Goal: Task Accomplishment & Management: Use online tool/utility

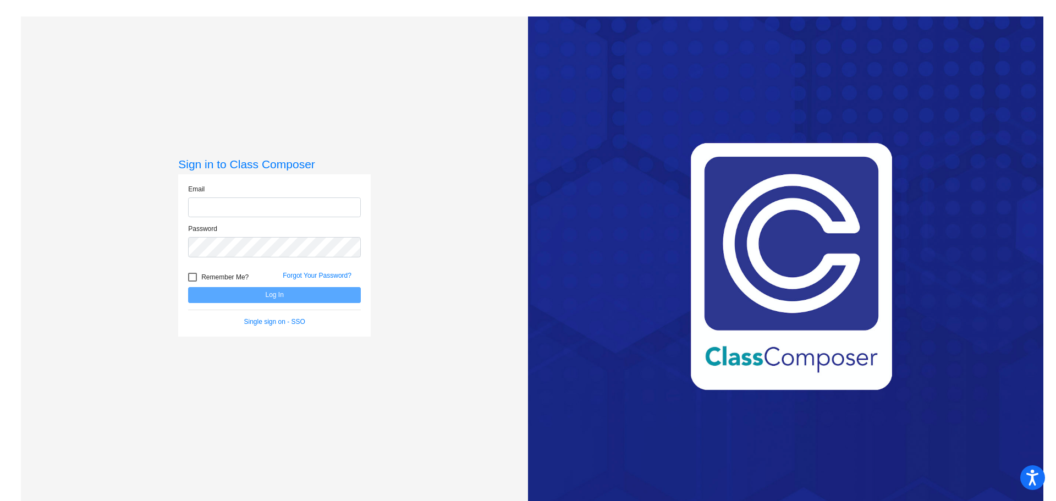
type input "valerie_favrow@lkstevens.wednet.edu"
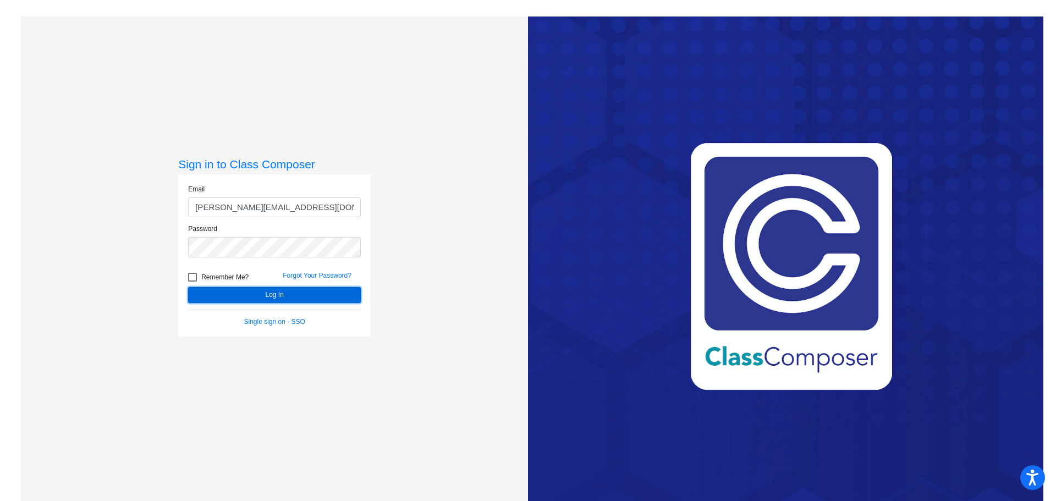
click at [226, 297] on button "Log In" at bounding box center [274, 295] width 173 height 16
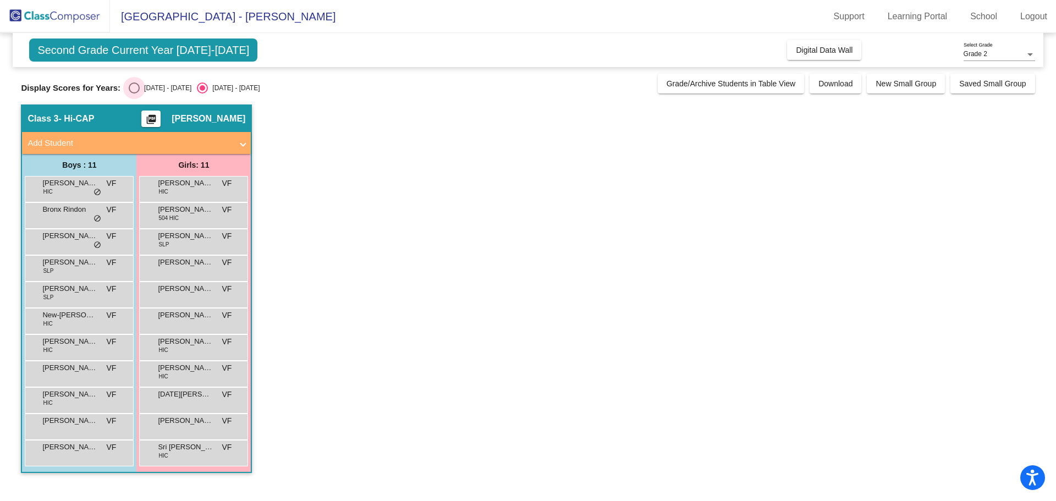
click at [129, 86] on div "Select an option" at bounding box center [134, 88] width 11 height 11
click at [134, 94] on input "2024 - 2025" at bounding box center [134, 94] width 1 height 1
radio input "true"
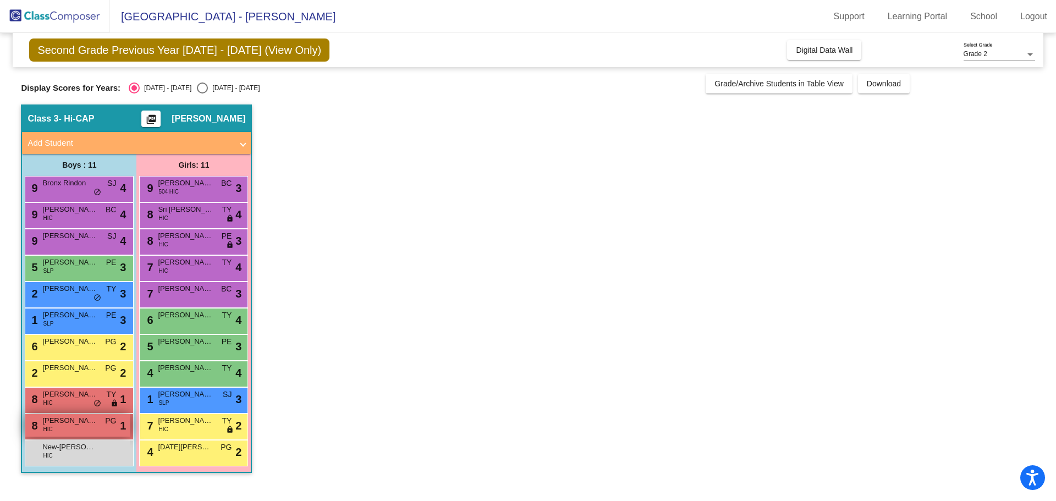
click at [102, 426] on div "8 Robert Mensah HIC PG lock do_not_disturb_alt 1" at bounding box center [77, 425] width 105 height 23
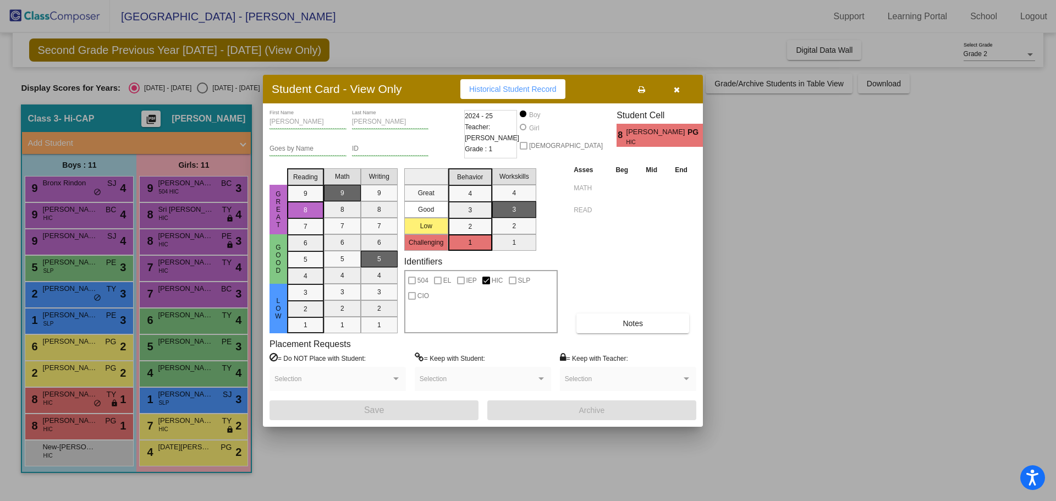
click at [190, 189] on div at bounding box center [528, 250] width 1056 height 501
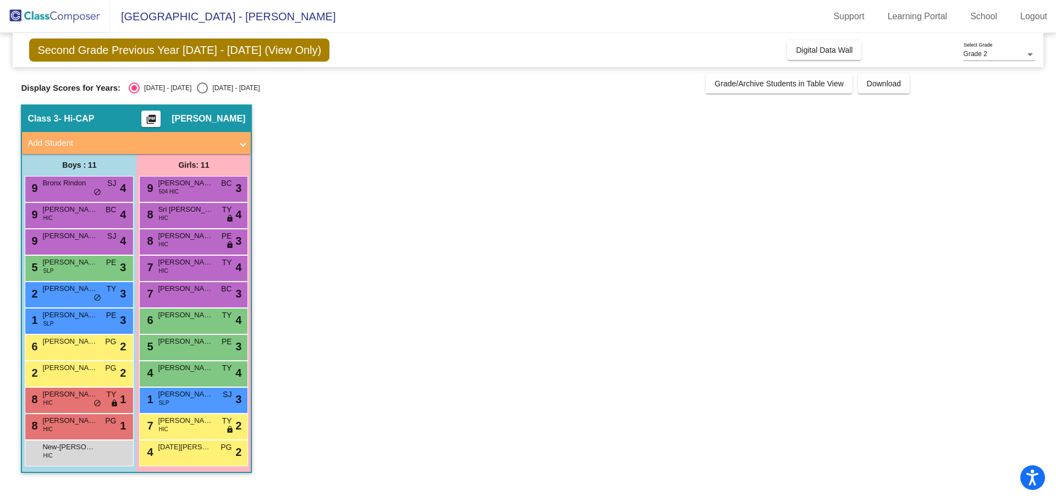
click at [190, 189] on div "9 Andersen Sullivan 504 HIC BC lock do_not_disturb_alt 3" at bounding box center [193, 188] width 105 height 23
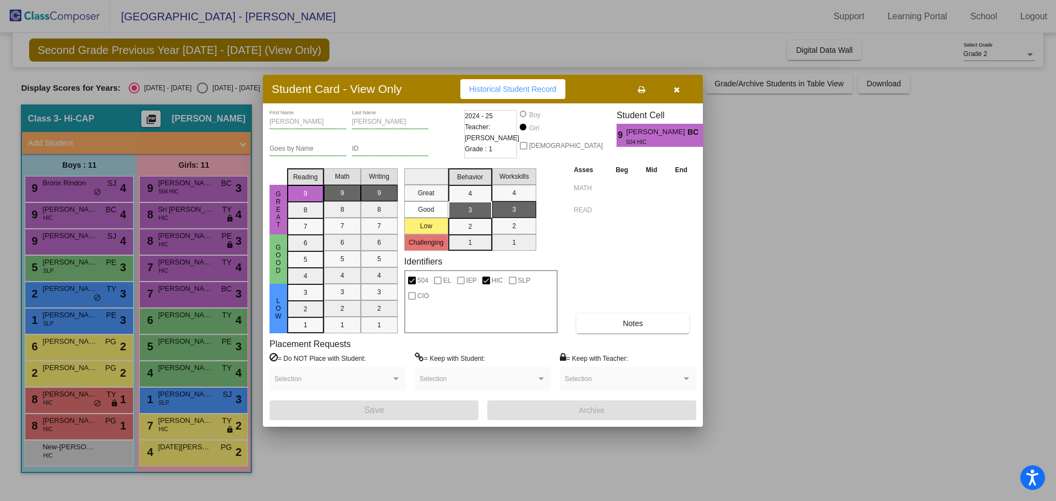
click at [84, 270] on div at bounding box center [528, 250] width 1056 height 501
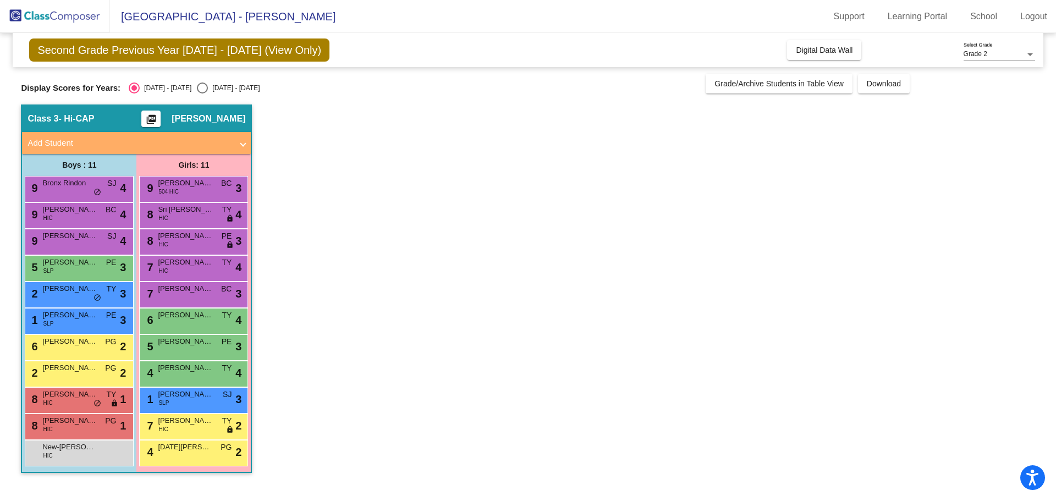
click at [84, 270] on div "5 Miles Bowers SLP PE lock do_not_disturb_alt 3" at bounding box center [77, 267] width 105 height 23
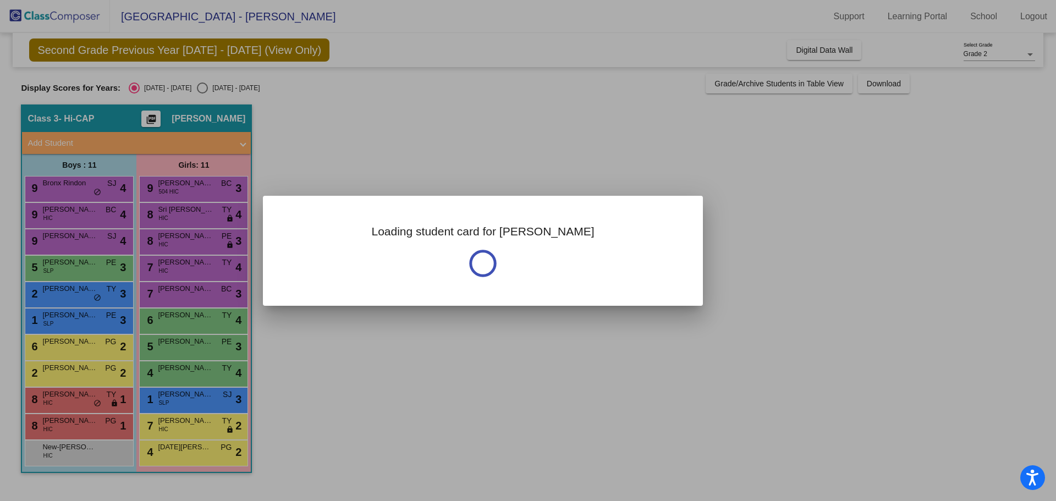
click at [84, 270] on div at bounding box center [528, 250] width 1056 height 501
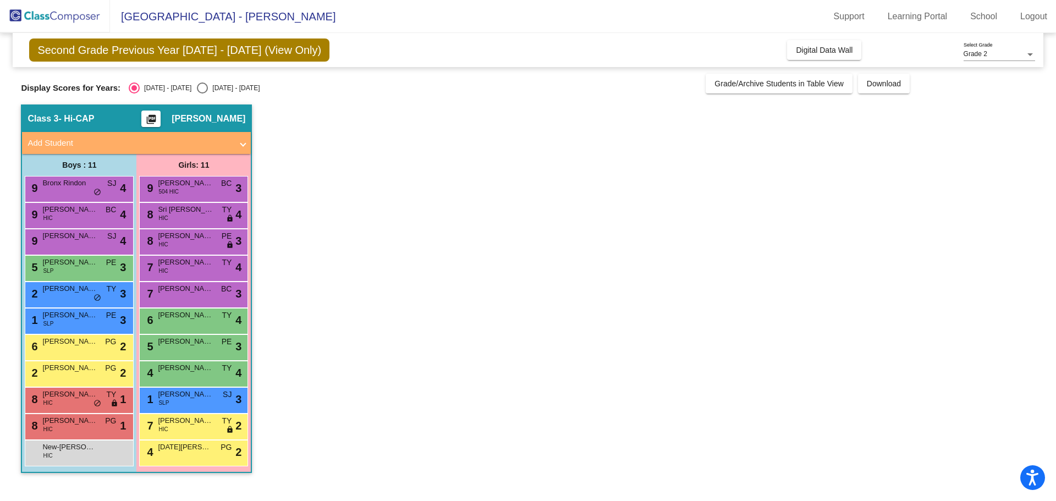
click at [84, 270] on div "5 Miles Bowers SLP PE lock do_not_disturb_alt 3" at bounding box center [77, 267] width 105 height 23
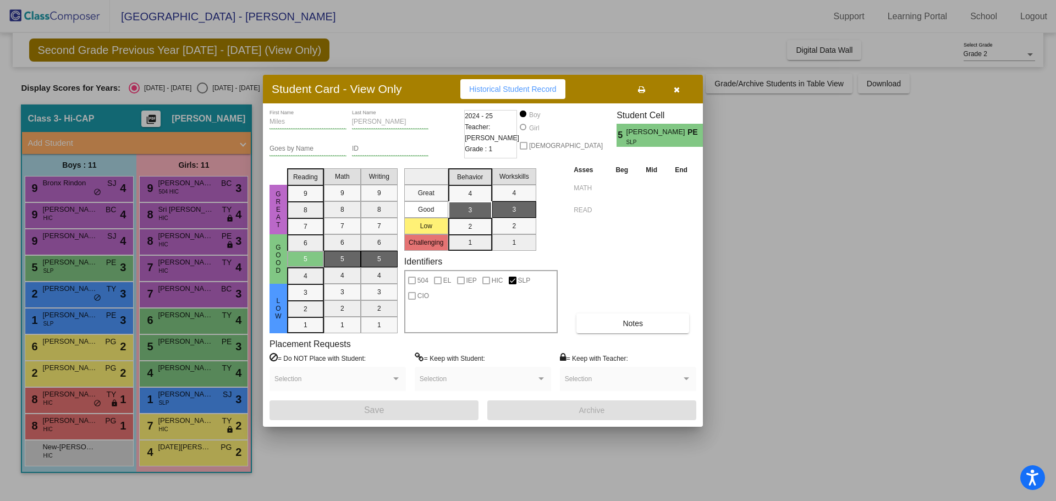
click at [105, 347] on div at bounding box center [528, 250] width 1056 height 501
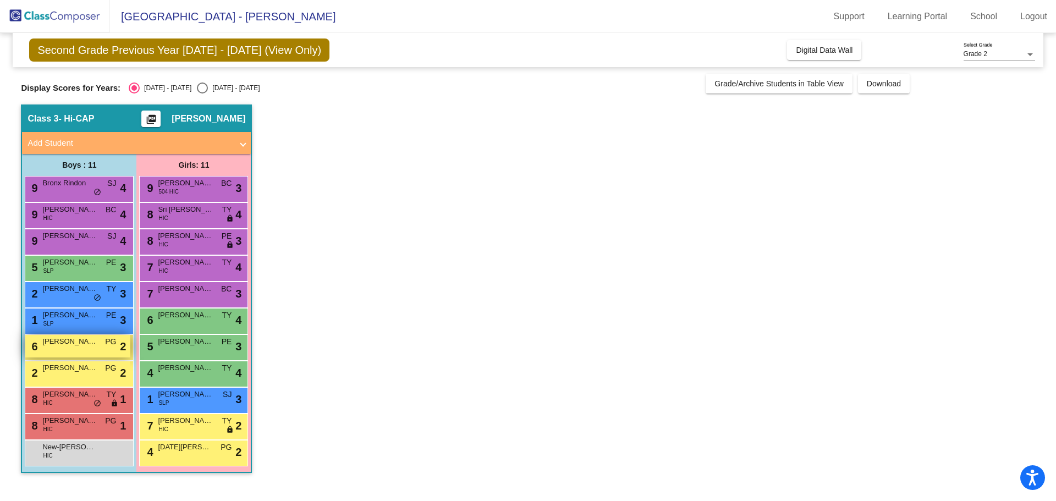
click at [104, 345] on div "6 Theodore Tunde PG lock do_not_disturb_alt 2" at bounding box center [77, 346] width 105 height 23
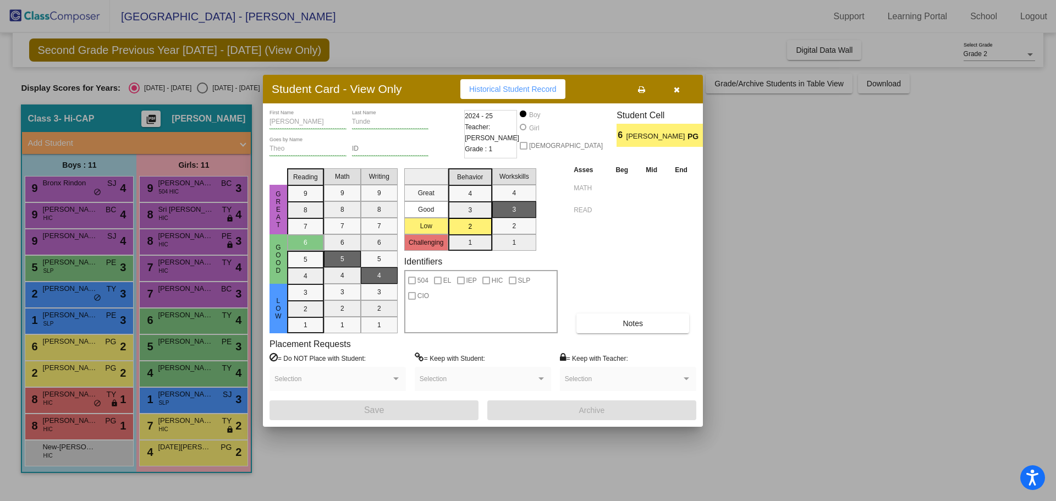
click at [206, 421] on div at bounding box center [528, 250] width 1056 height 501
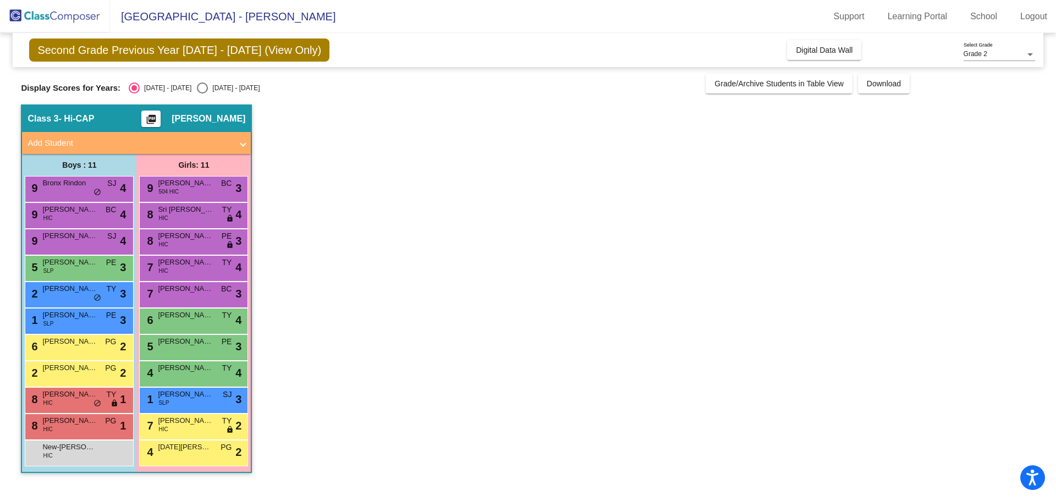
click at [206, 421] on span "Lavinia Contini" at bounding box center [185, 420] width 55 height 11
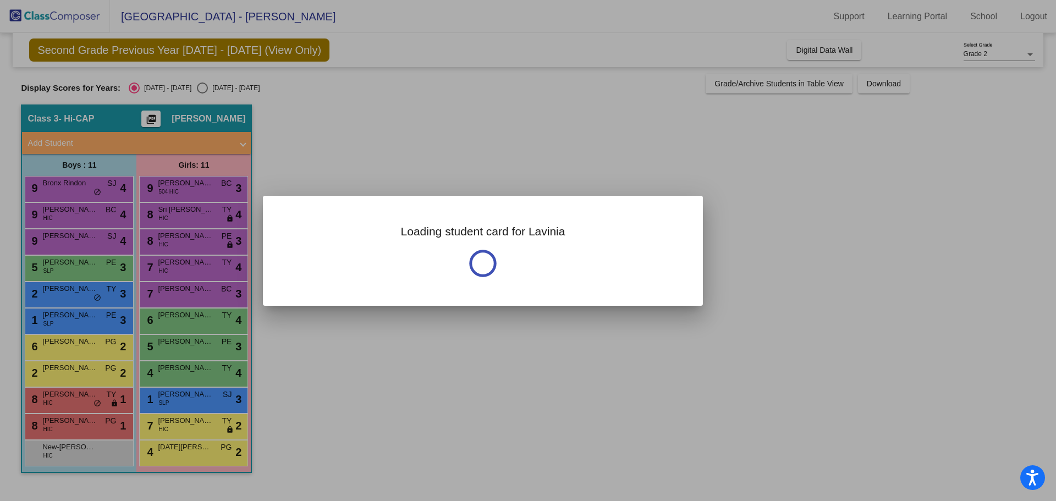
click at [206, 421] on div at bounding box center [528, 250] width 1056 height 501
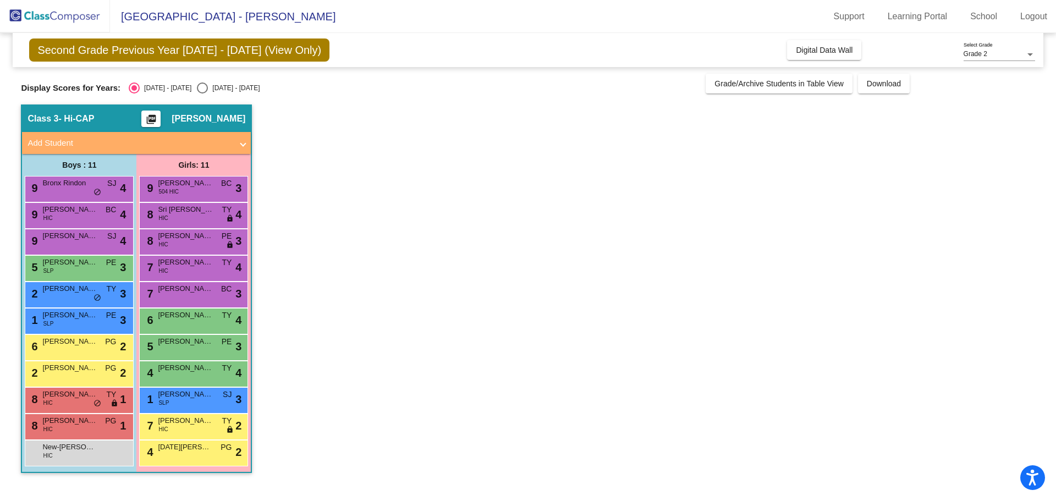
click at [206, 421] on span "Lavinia Contini" at bounding box center [185, 420] width 55 height 11
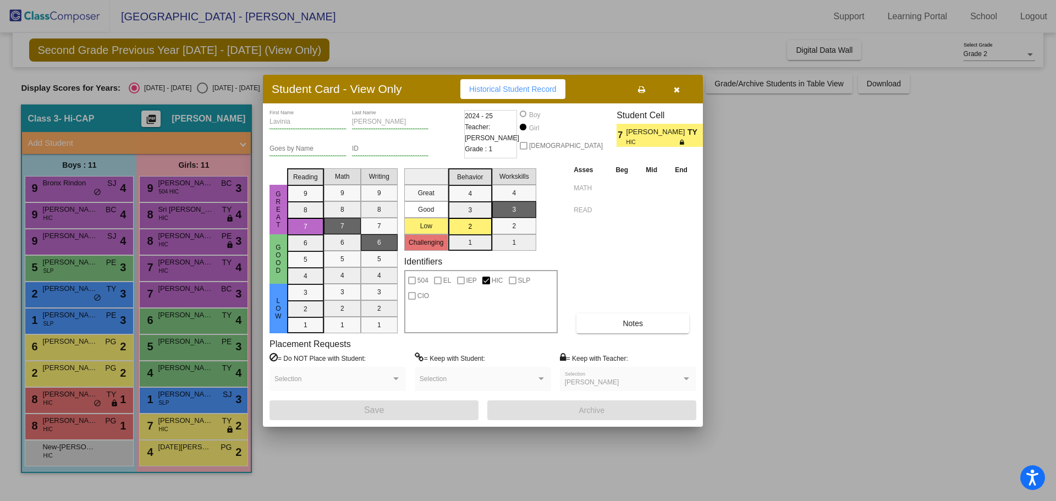
click at [180, 454] on div at bounding box center [528, 250] width 1056 height 501
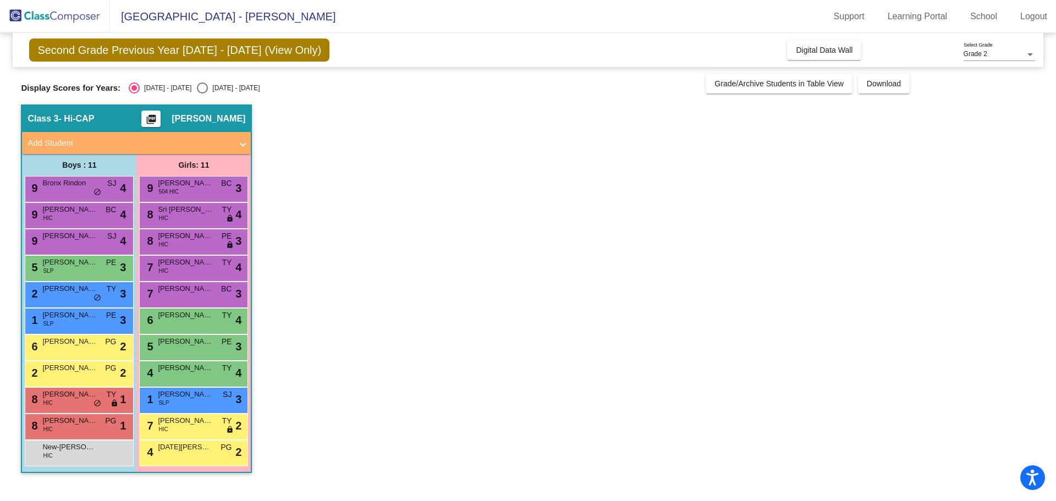
click at [180, 454] on div "4 Noel Robbins PG lock do_not_disturb_alt 2" at bounding box center [193, 452] width 105 height 23
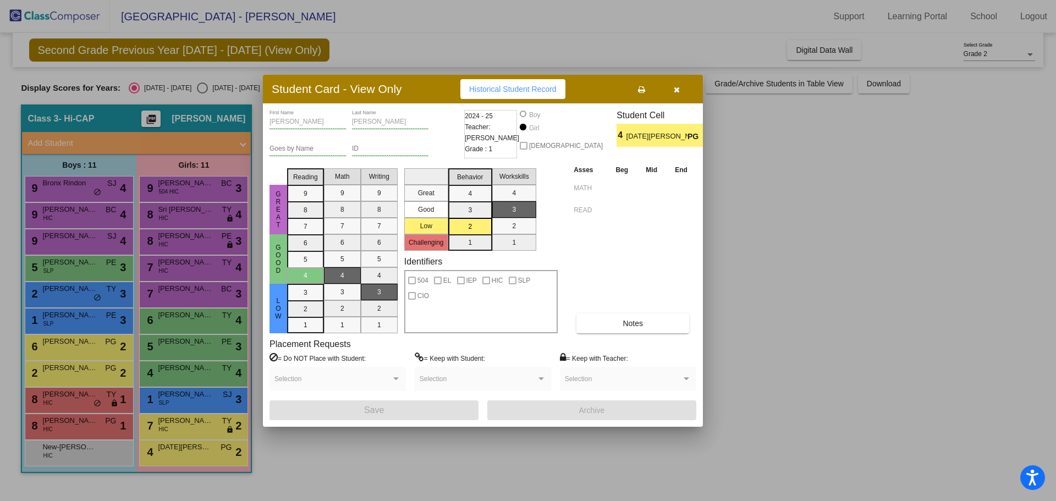
click at [74, 289] on div at bounding box center [528, 250] width 1056 height 501
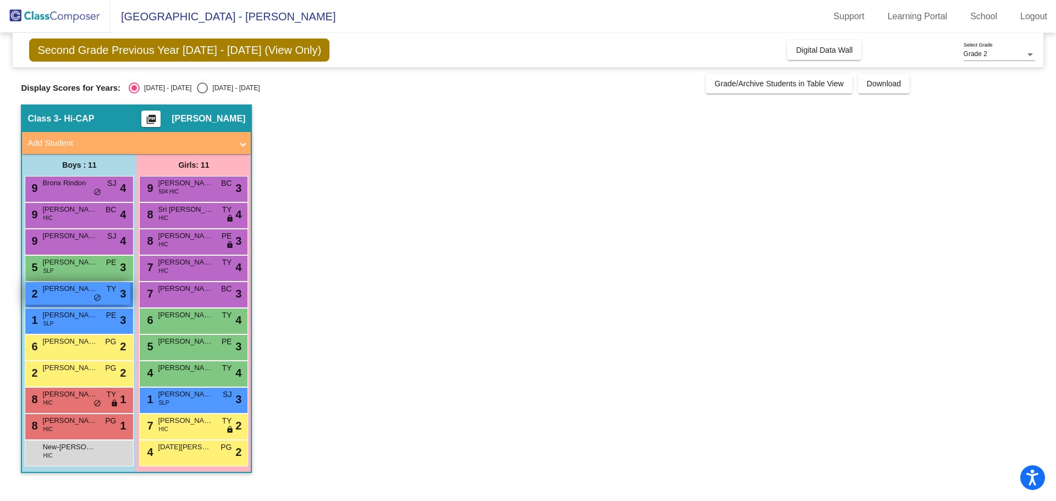
click at [74, 289] on span "Landon King" at bounding box center [69, 288] width 55 height 11
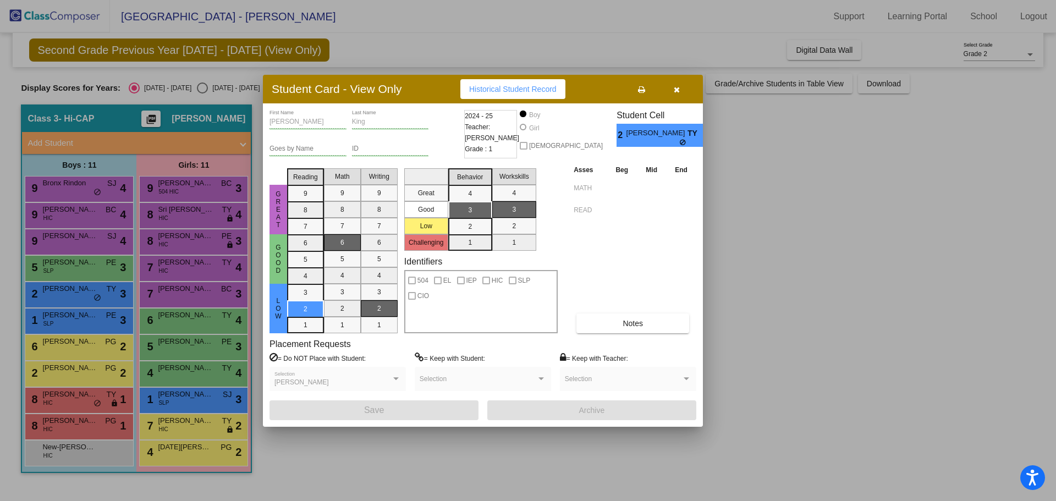
click at [703, 183] on div "Landon First Name King Last Name Goes by Name ID 2024 - 25 Teacher: Tracy Yates…" at bounding box center [483, 264] width 440 height 323
click at [96, 343] on div at bounding box center [528, 250] width 1056 height 501
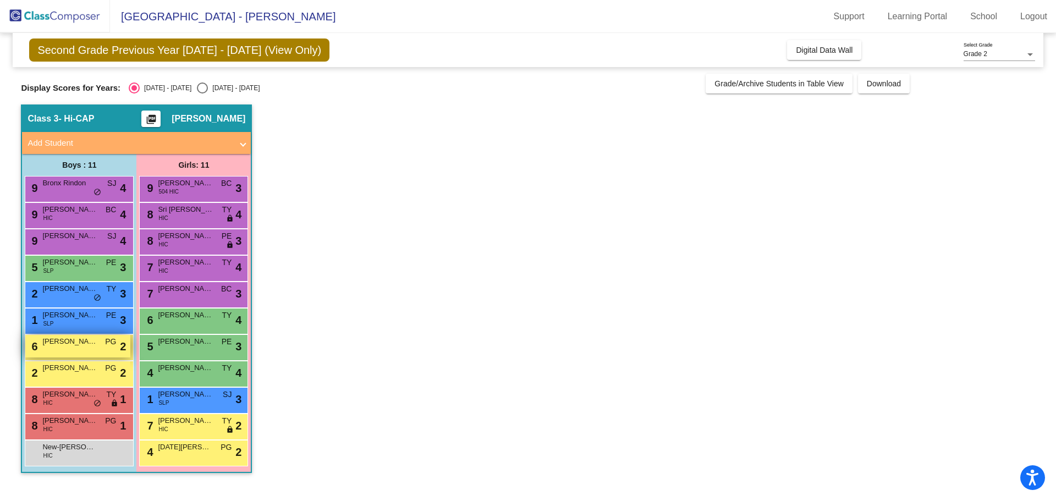
click at [95, 344] on span "Theodore Tunde" at bounding box center [69, 341] width 55 height 11
